Goal: Task Accomplishment & Management: Manage account settings

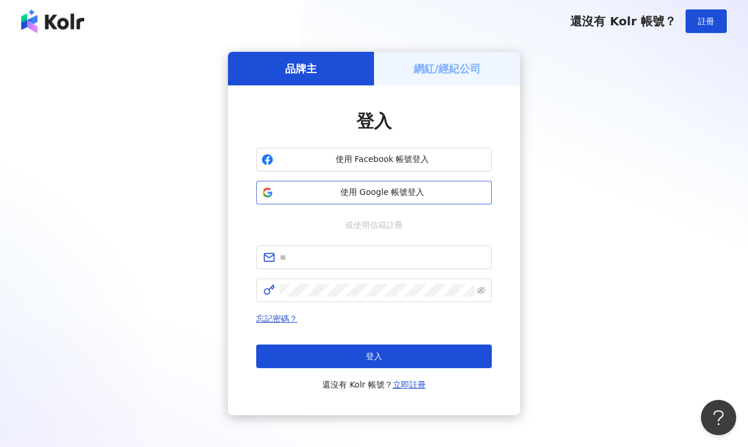
click at [359, 183] on button "使用 Google 帳號登入" at bounding box center [374, 193] width 236 height 24
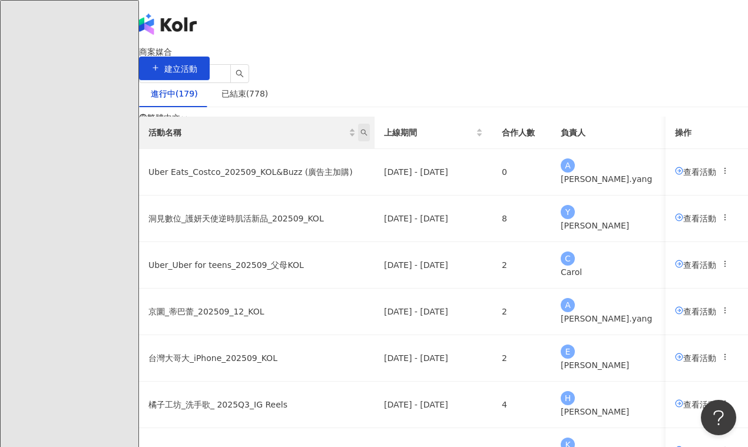
click at [368, 136] on icon "search" at bounding box center [364, 133] width 6 height 6
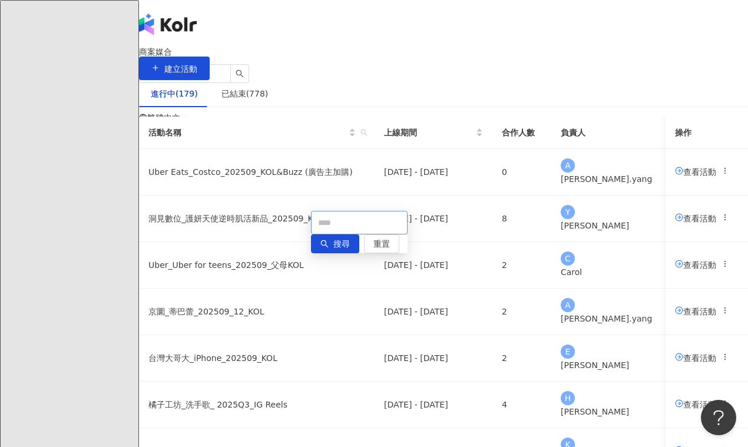
click at [342, 223] on input "text" at bounding box center [359, 223] width 97 height 24
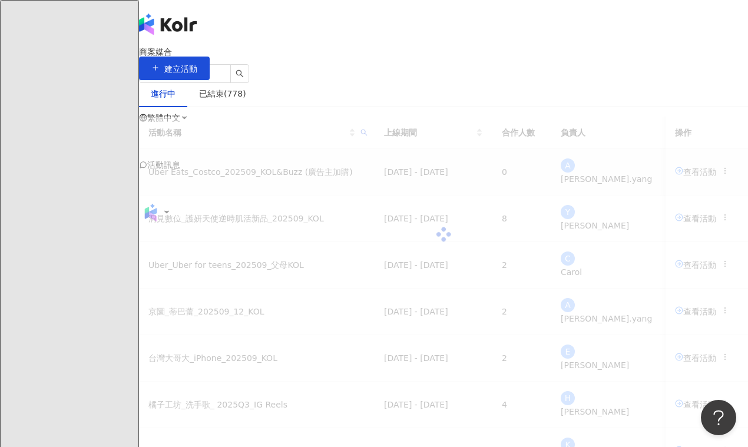
type input "**"
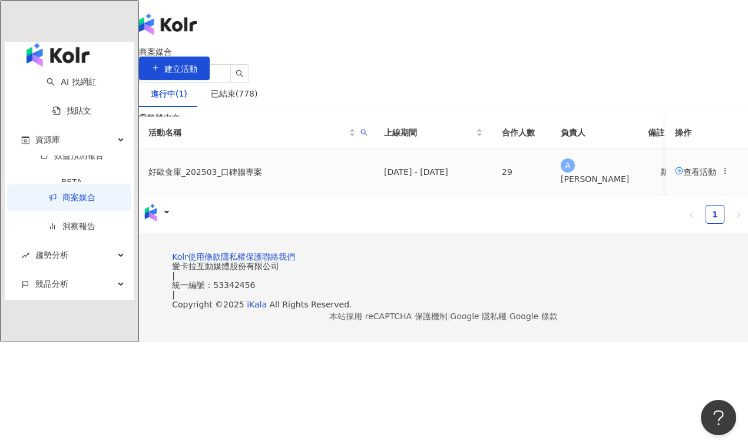
click at [666, 196] on td "查看活動" at bounding box center [707, 172] width 82 height 47
click at [675, 176] on span "查看活動" at bounding box center [695, 171] width 41 height 9
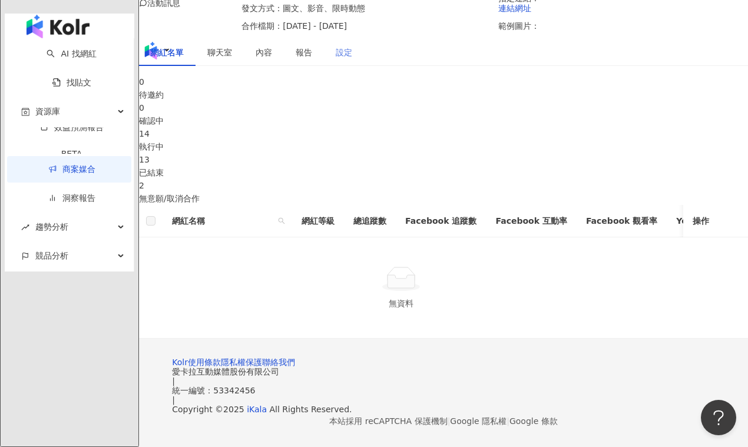
scroll to position [199, 0]
click at [406, 140] on div "執行中" at bounding box center [443, 146] width 609 height 13
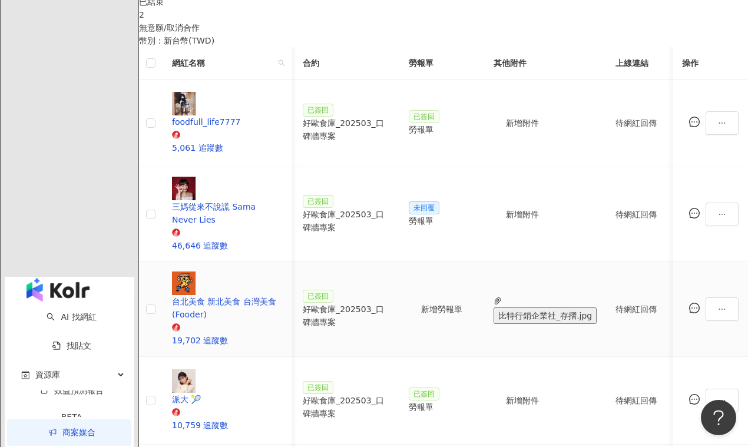
scroll to position [334, 0]
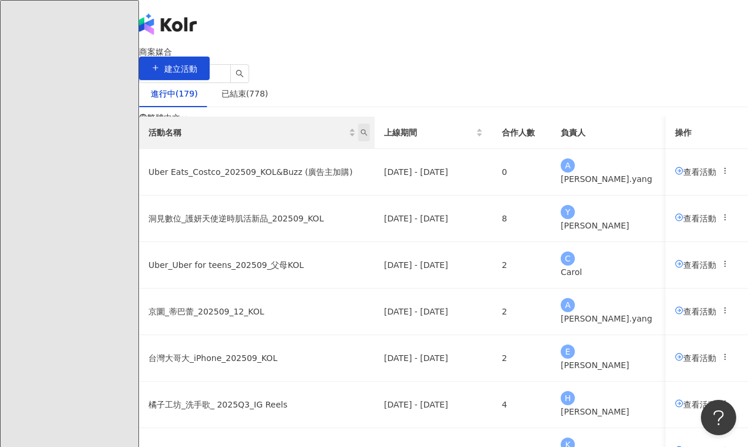
click at [368, 136] on icon "search" at bounding box center [364, 132] width 7 height 7
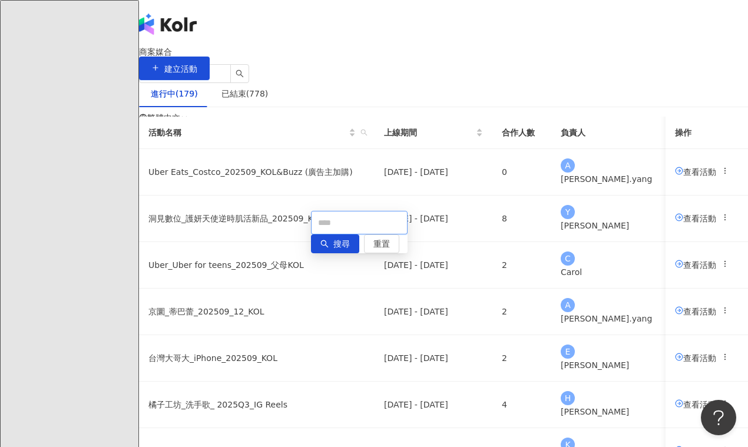
click at [358, 231] on input "text" at bounding box center [359, 223] width 97 height 24
type input "*"
type input "**"
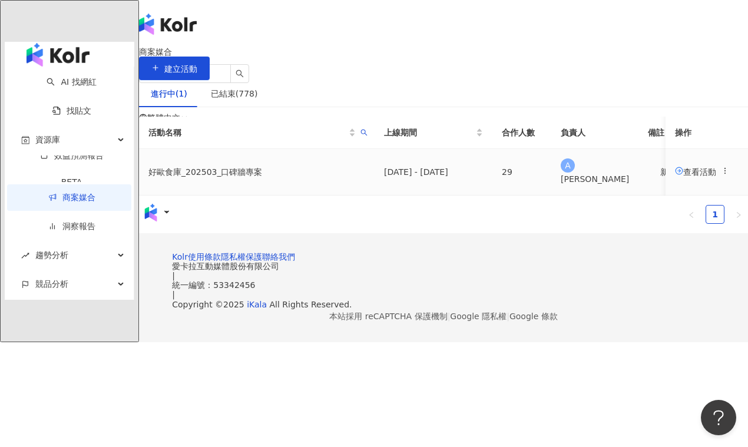
click at [675, 176] on span "查看活動" at bounding box center [695, 171] width 41 height 9
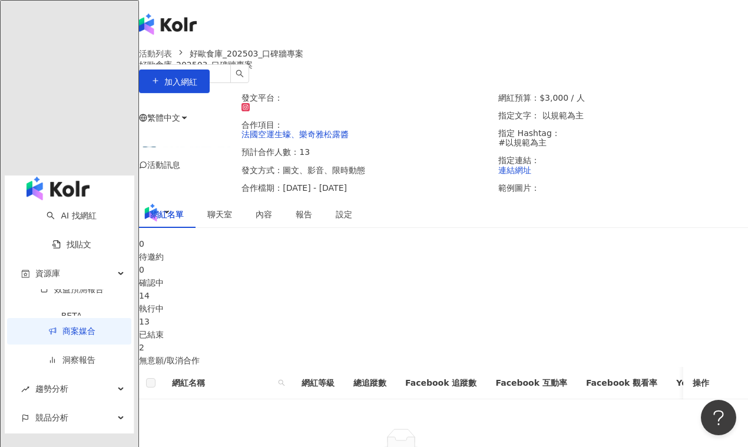
click at [405, 302] on div "14" at bounding box center [443, 295] width 609 height 13
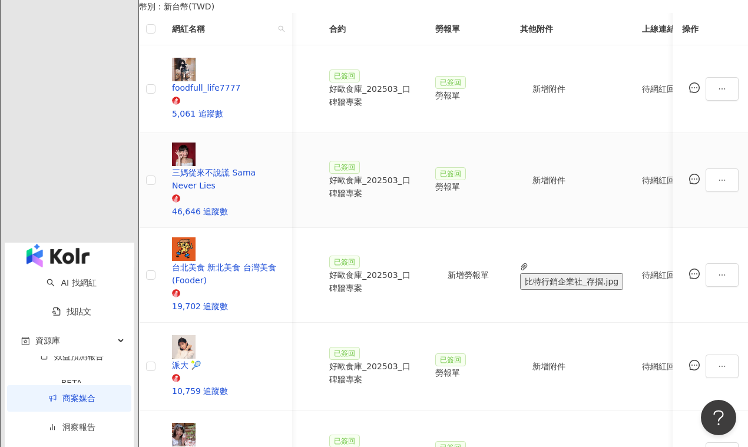
scroll to position [0, 295]
